Goal: Information Seeking & Learning: Learn about a topic

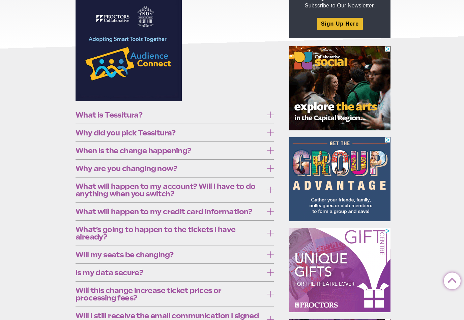
scroll to position [106, 0]
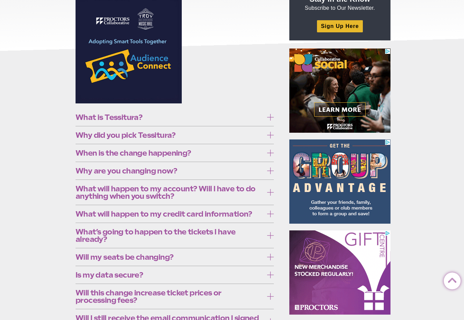
click at [271, 116] on icon at bounding box center [270, 117] width 7 height 7
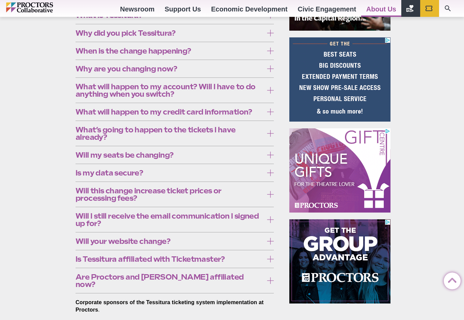
scroll to position [209, 0]
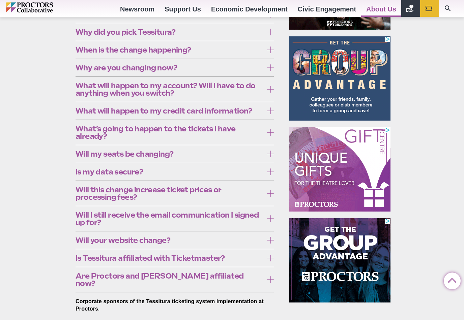
click at [267, 38] on label "Why did you pick Tessitura?" at bounding box center [175, 32] width 198 height 12
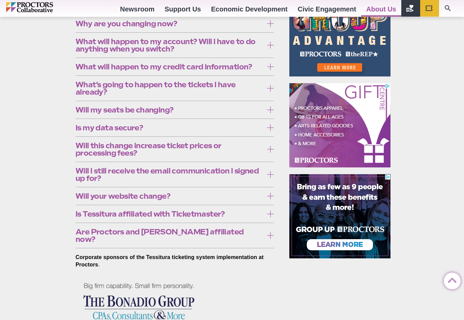
scroll to position [260, 0]
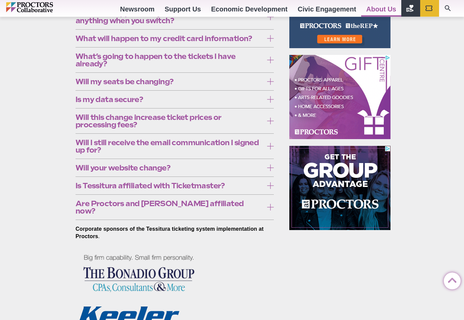
scroll to position [287, 0]
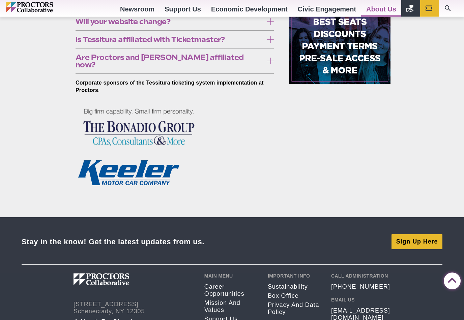
scroll to position [428, 0]
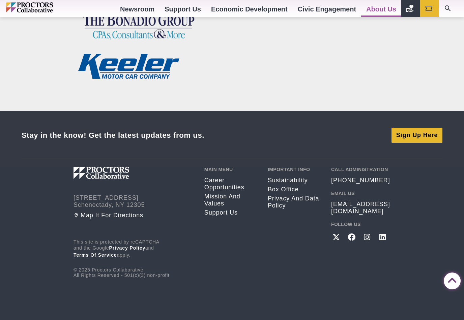
scroll to position [562, 0]
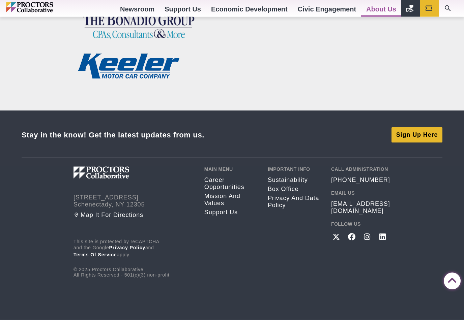
scroll to position [695, 0]
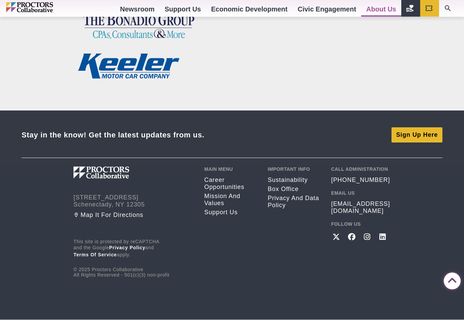
scroll to position [881, 0]
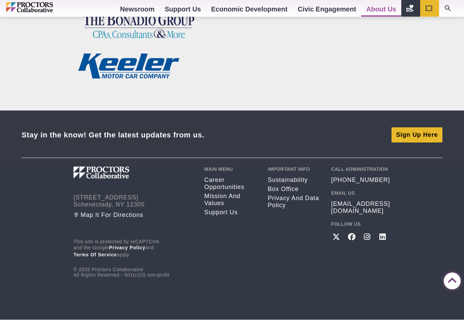
scroll to position [963, 0]
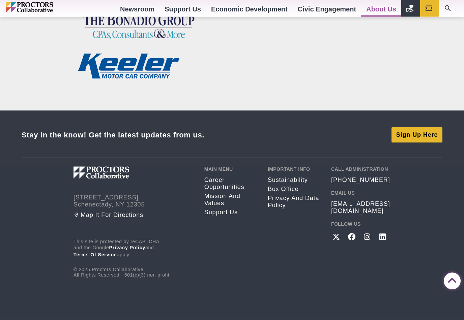
scroll to position [979, 0]
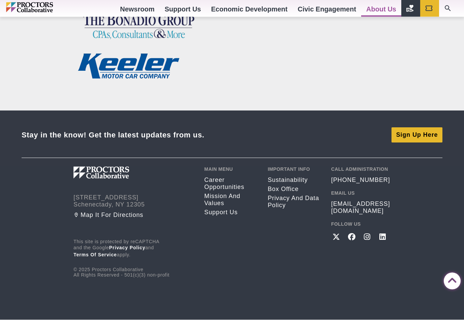
scroll to position [1156, 0]
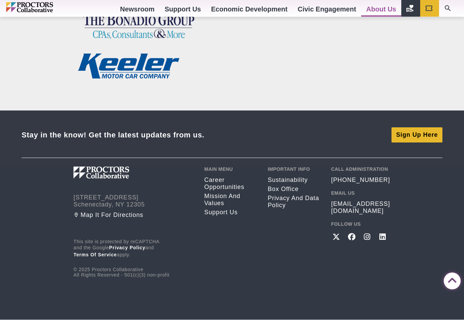
scroll to position [1271, 0]
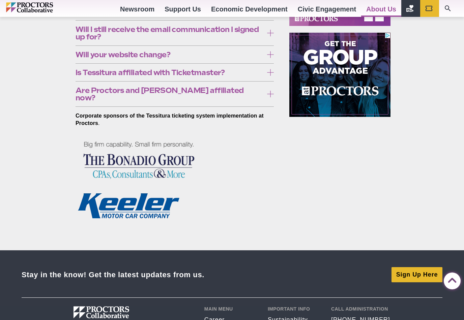
scroll to position [390, 0]
